Goal: Information Seeking & Learning: Understand process/instructions

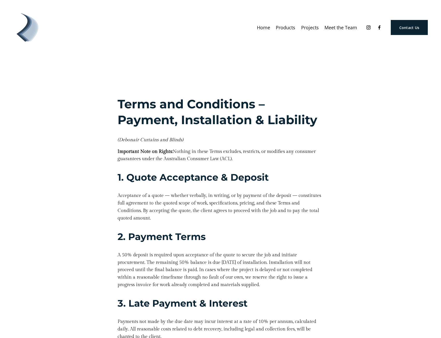
click at [222, 243] on h3 "2. Payment Terms" at bounding box center [221, 236] width 206 height 13
click at [258, 24] on link "Home" at bounding box center [263, 27] width 13 height 9
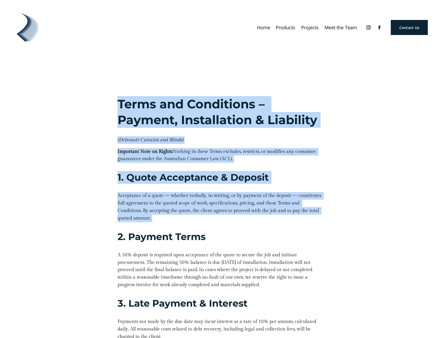
drag, startPoint x: 76, startPoint y: 163, endPoint x: 79, endPoint y: 225, distance: 62.5
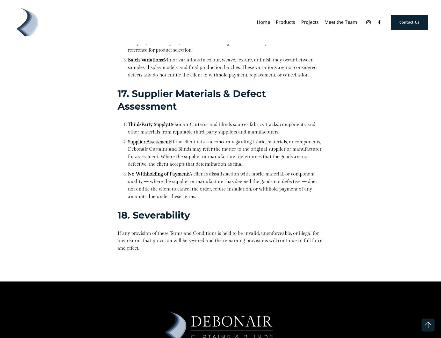
scroll to position [1175, 0]
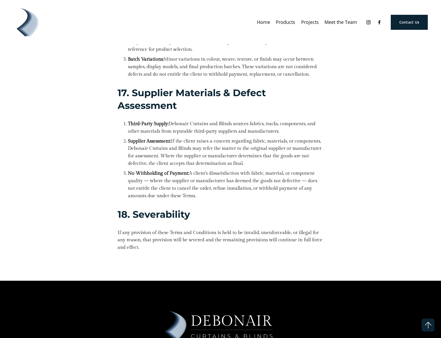
drag, startPoint x: 79, startPoint y: 223, endPoint x: 80, endPoint y: 220, distance: 2.7
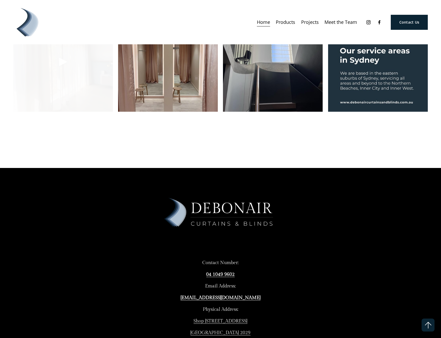
scroll to position [1684, 0]
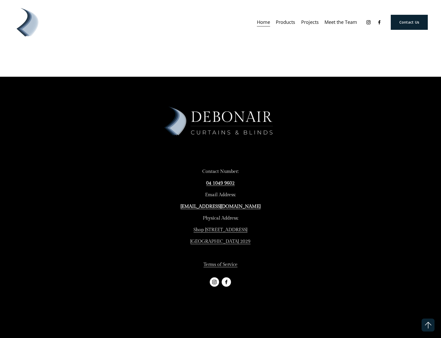
click at [229, 262] on link "Terms of Service" at bounding box center [221, 265] width 34 height 8
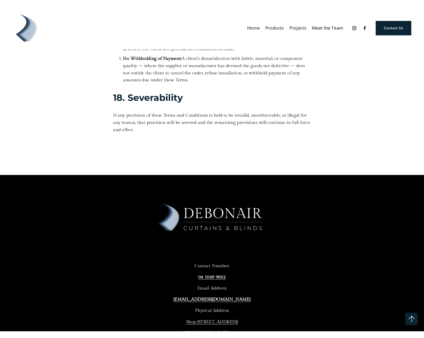
scroll to position [1313, 0]
